Goal: Information Seeking & Learning: Learn about a topic

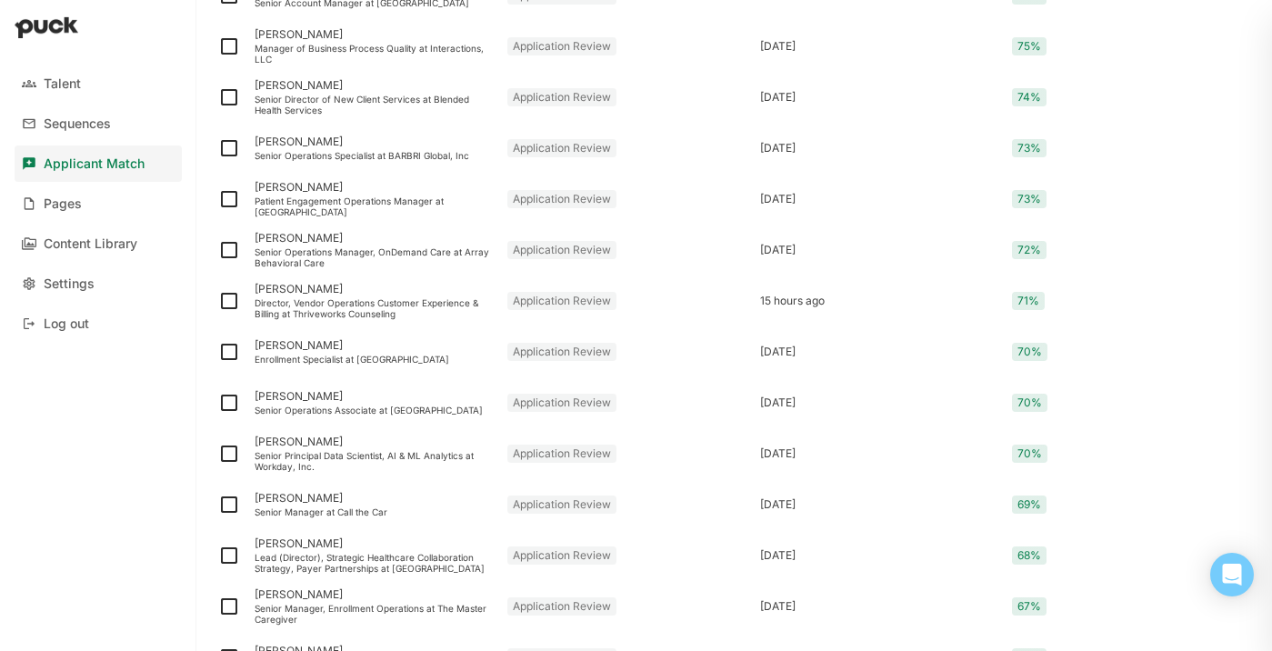
scroll to position [1423, 0]
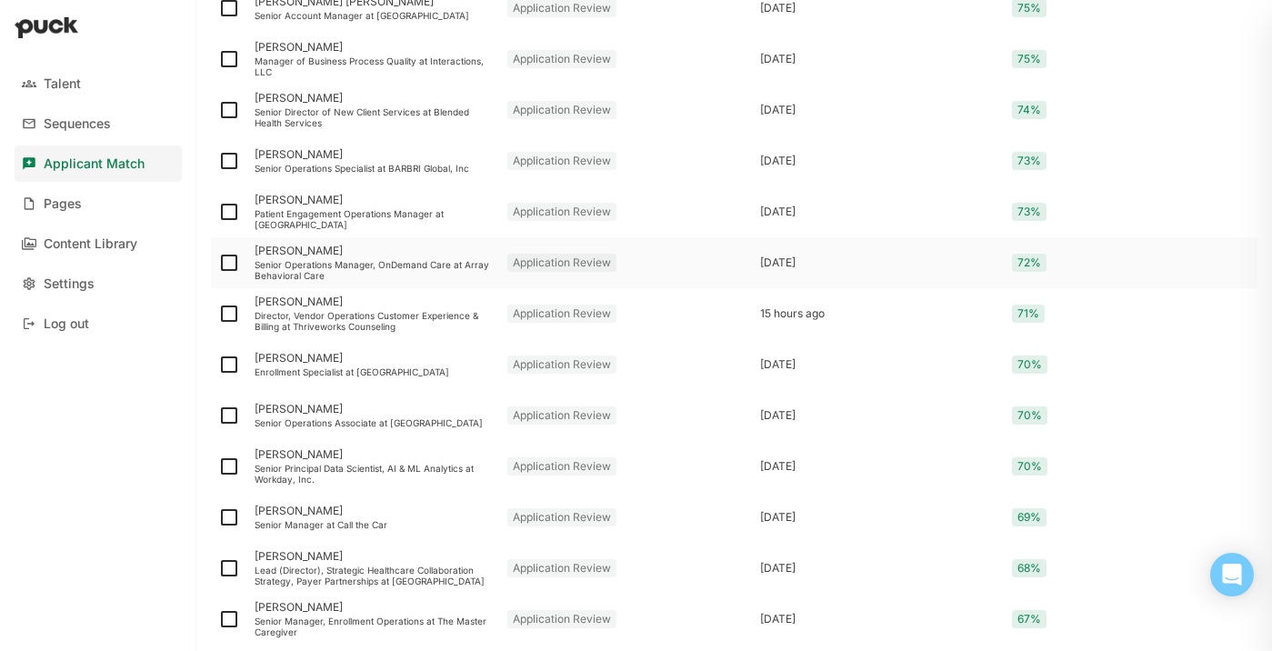
click at [349, 266] on div "Senior Operations Manager, OnDemand Care at Array Behavioral Care" at bounding box center [374, 270] width 238 height 22
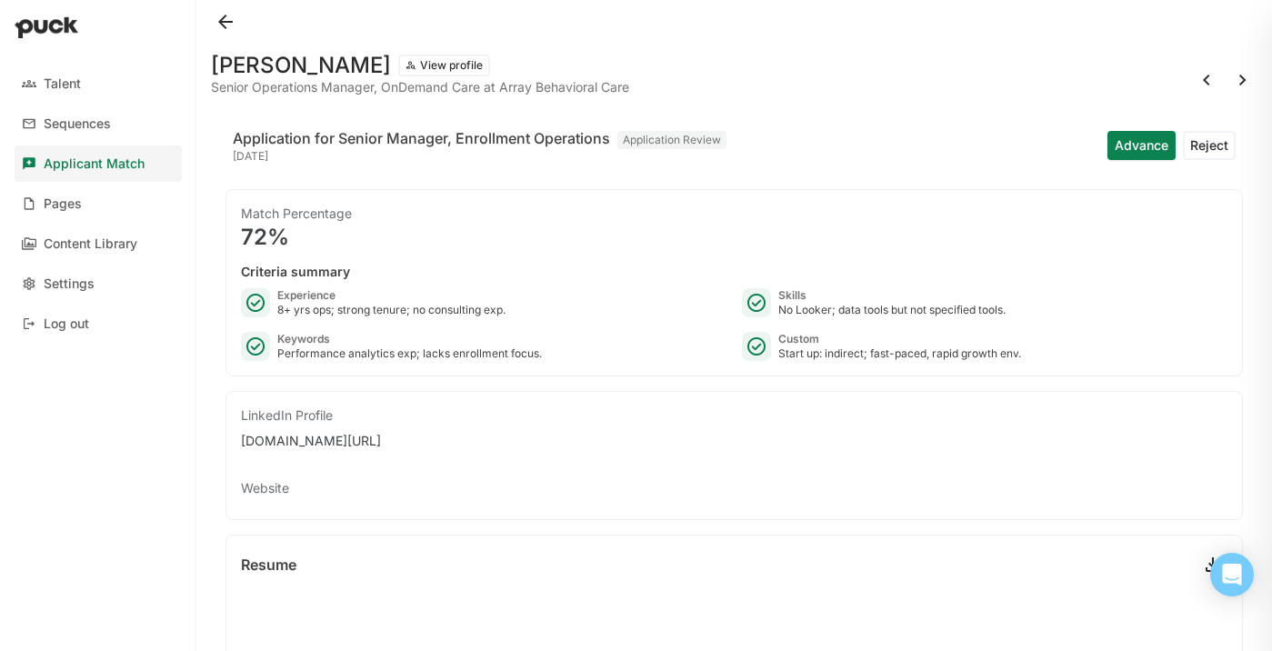
click at [222, 19] on button at bounding box center [225, 21] width 29 height 29
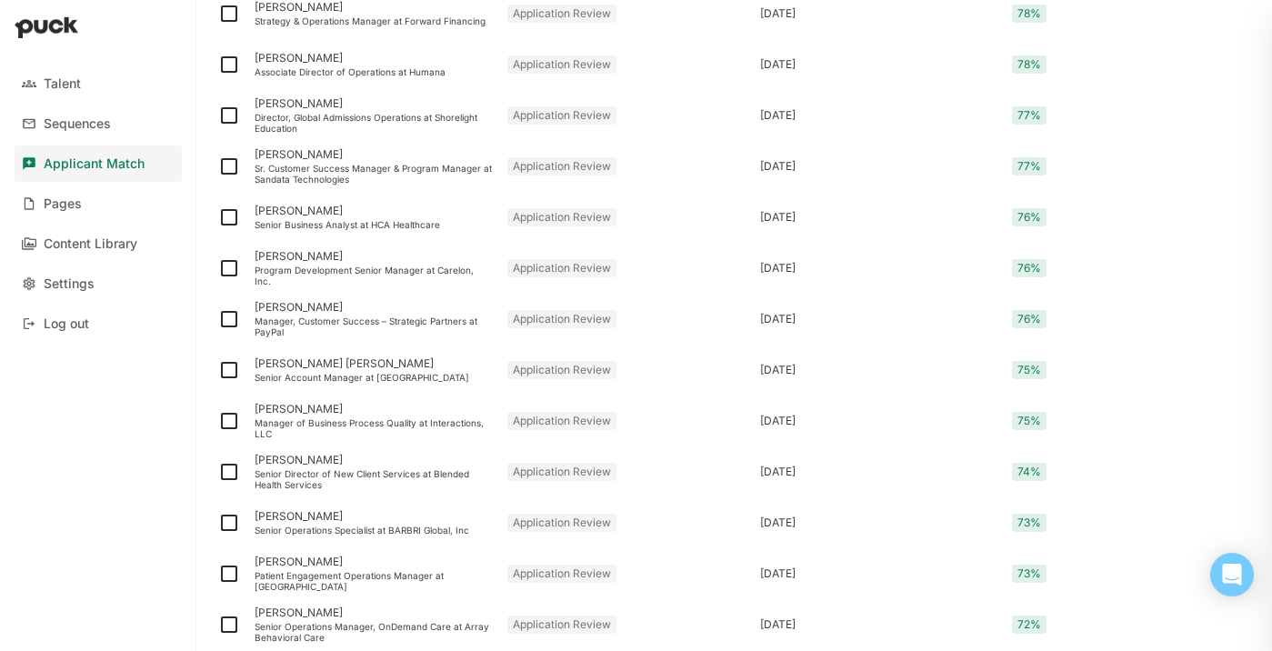
scroll to position [949, 0]
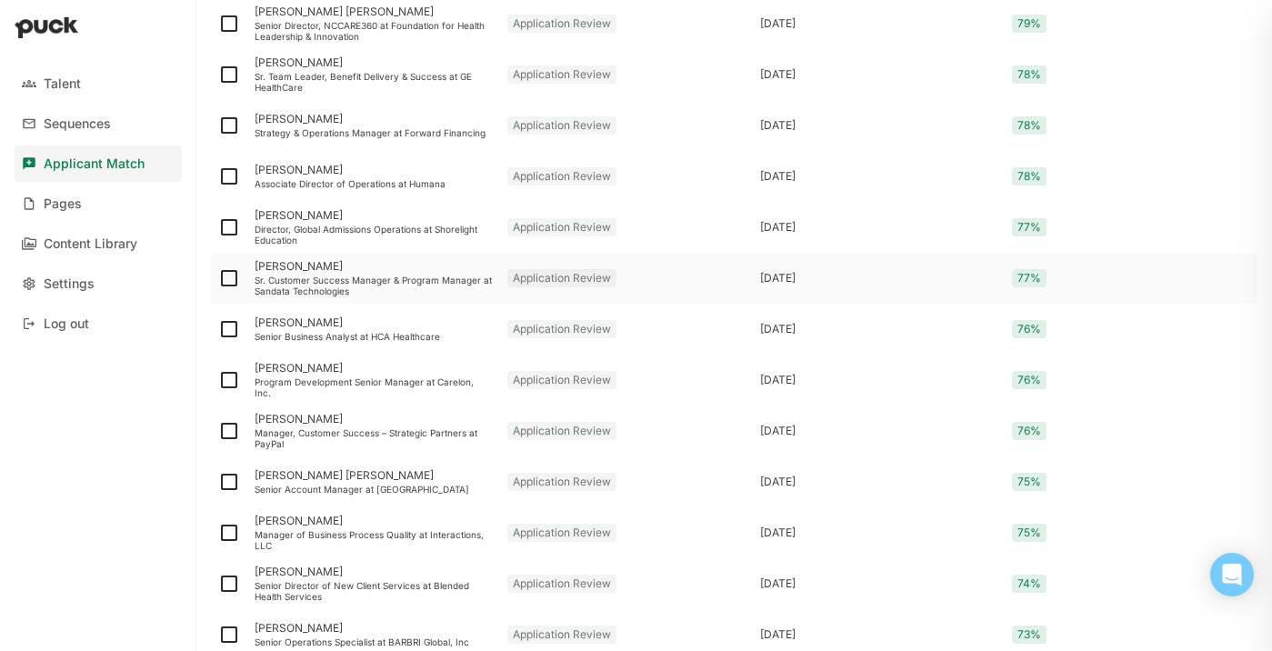
click at [356, 288] on div "Sr. Customer Success Manager & Program Manager at Sandata Technologies" at bounding box center [374, 286] width 238 height 22
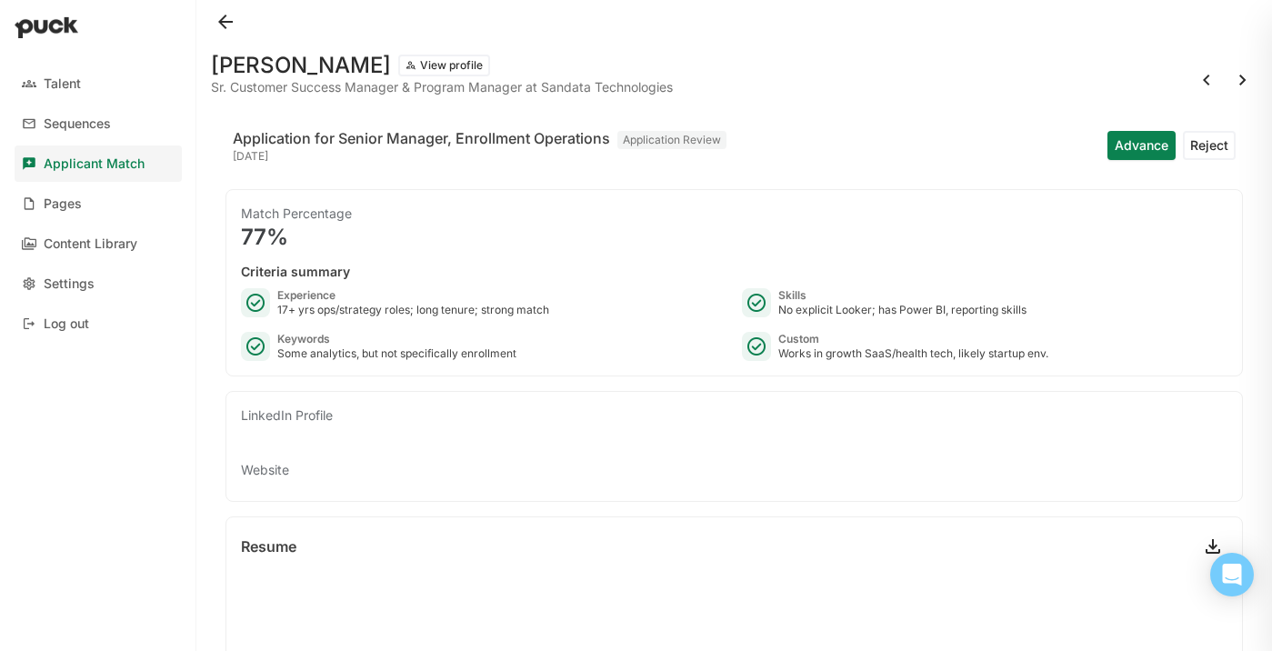
click at [217, 23] on button at bounding box center [225, 21] width 29 height 29
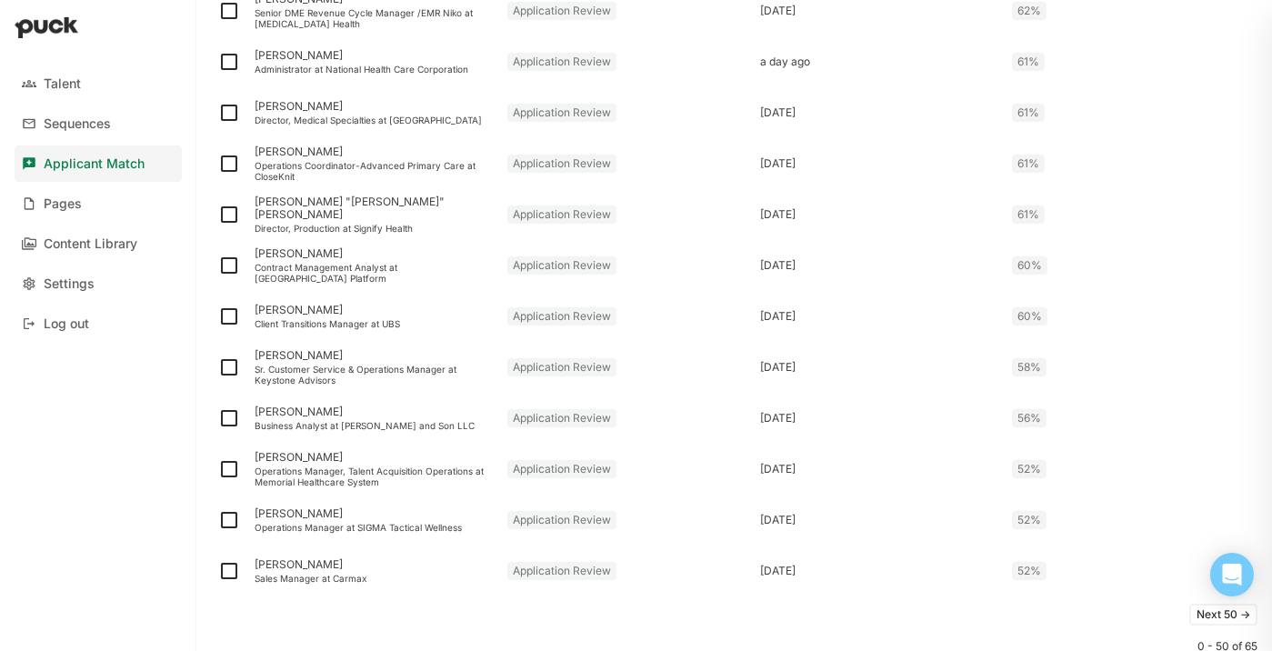
scroll to position [2349, 0]
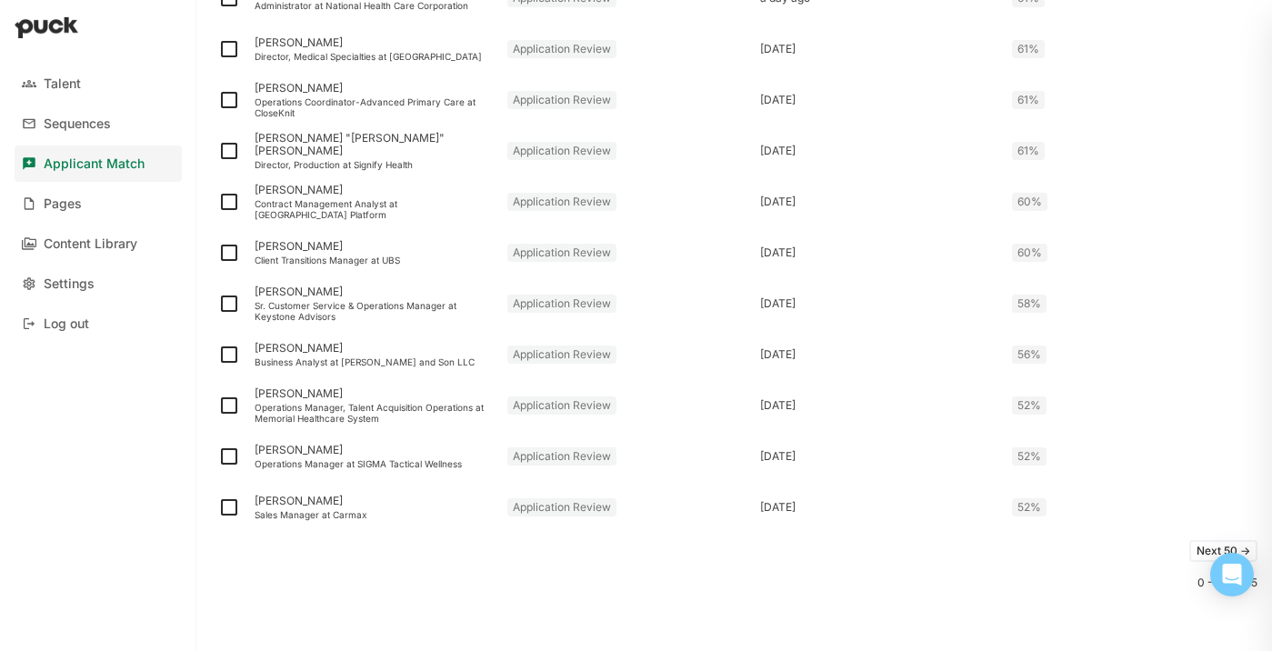
click at [1199, 548] on button "Next 50 ->" at bounding box center [1223, 551] width 68 height 22
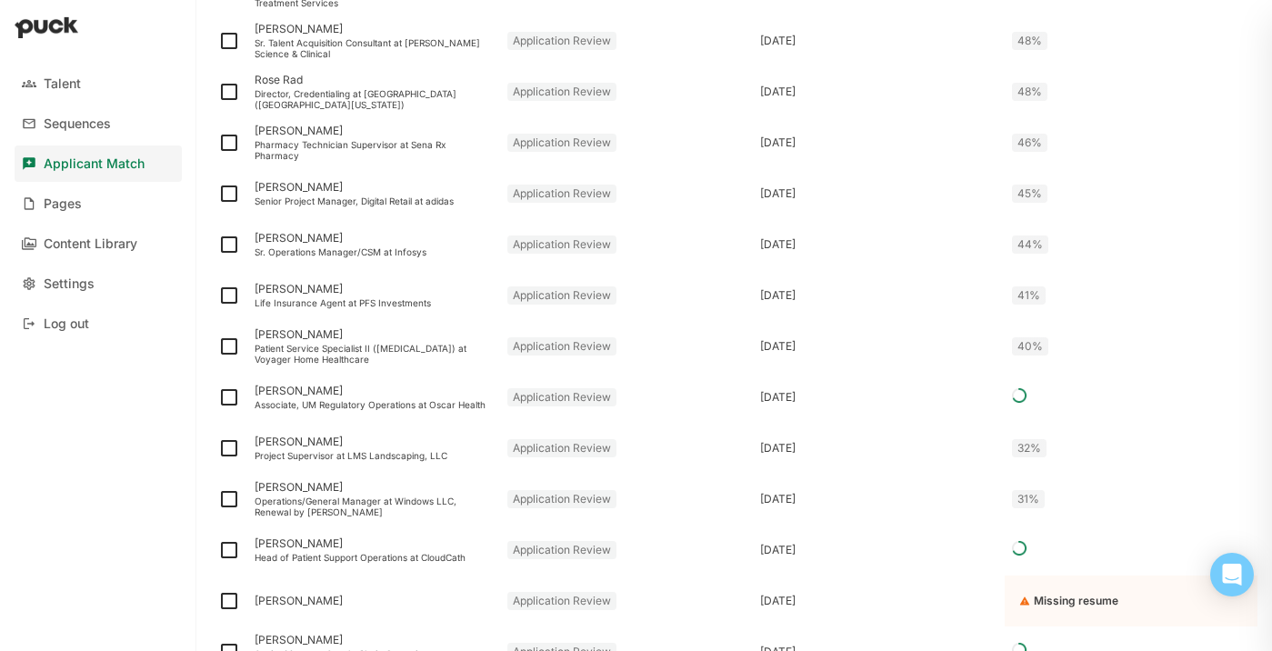
scroll to position [567, 0]
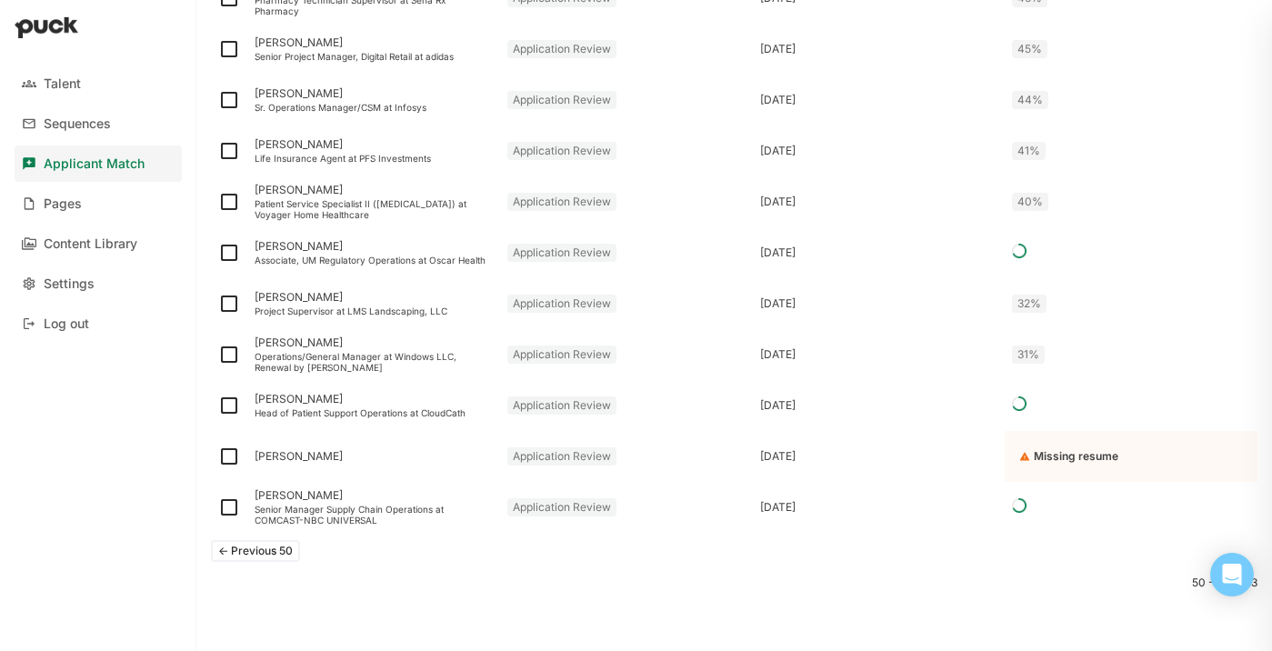
click at [269, 554] on button "<- Previous 50" at bounding box center [255, 551] width 89 height 22
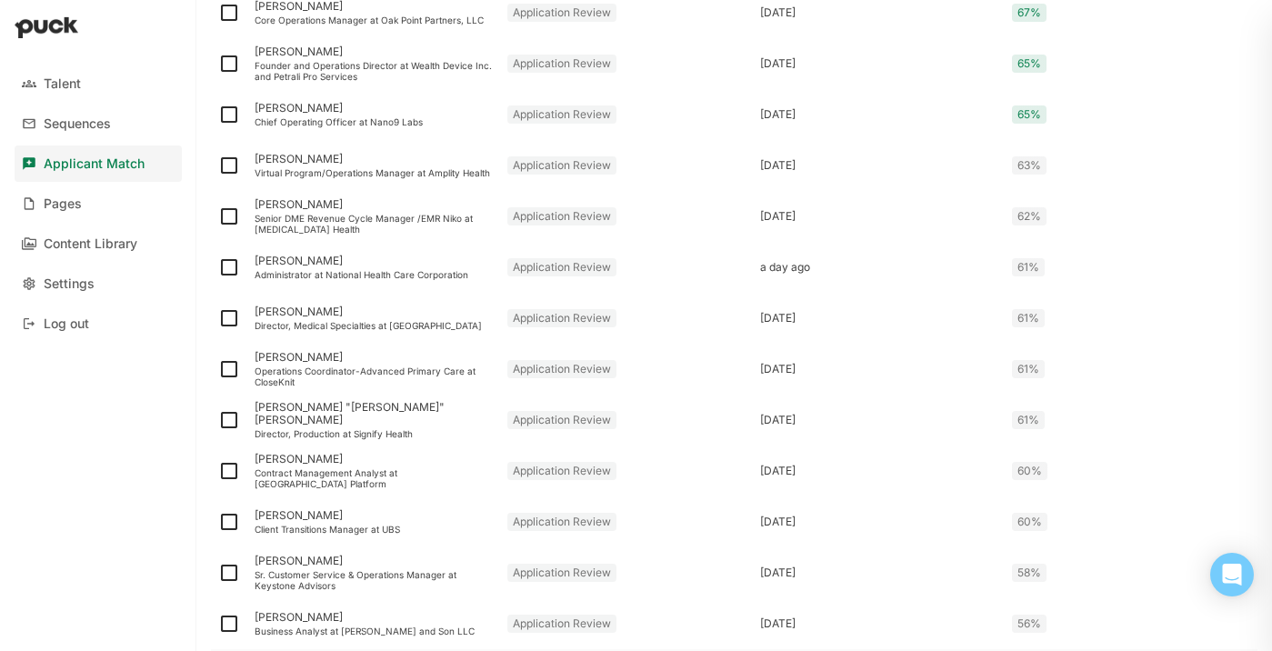
scroll to position [2035, 0]
